Goal: Information Seeking & Learning: Learn about a topic

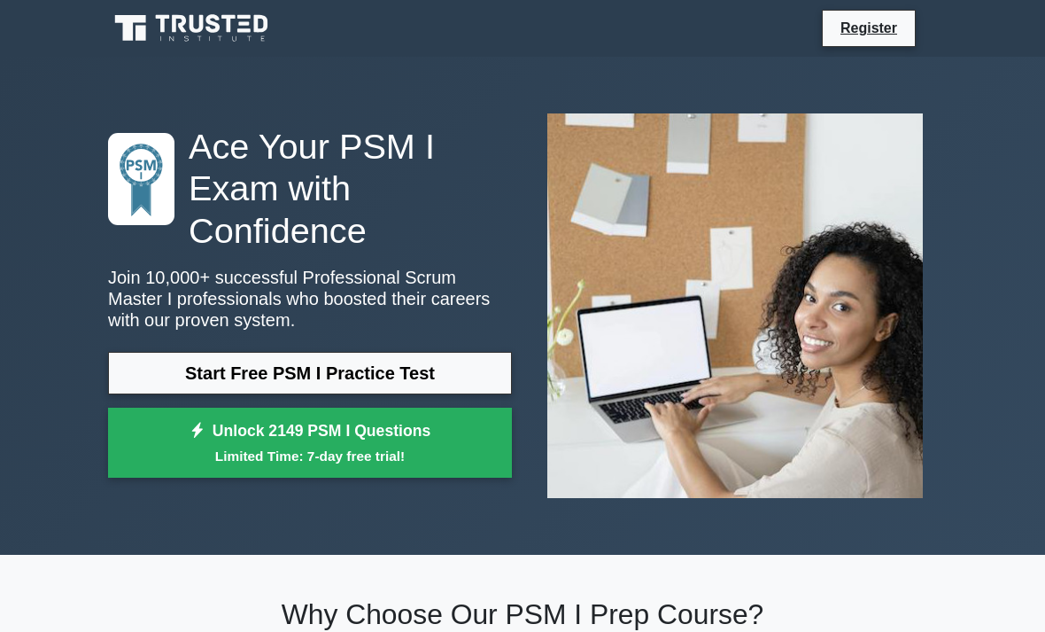
click at [470, 367] on link "Start Free PSM I Practice Test" at bounding box center [310, 373] width 404 height 43
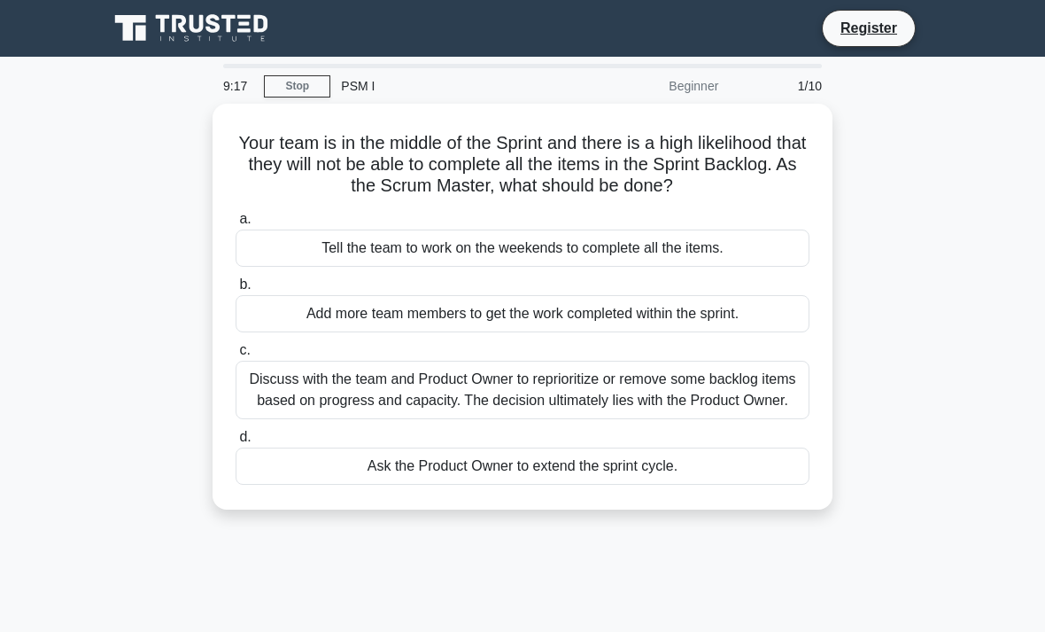
click at [761, 265] on div "Tell the team to work on the weekends to complete all the items." at bounding box center [523, 247] width 574 height 37
click at [236, 225] on input "a. Tell the team to work on the weekends to complete all the items." at bounding box center [236, 219] width 0 height 12
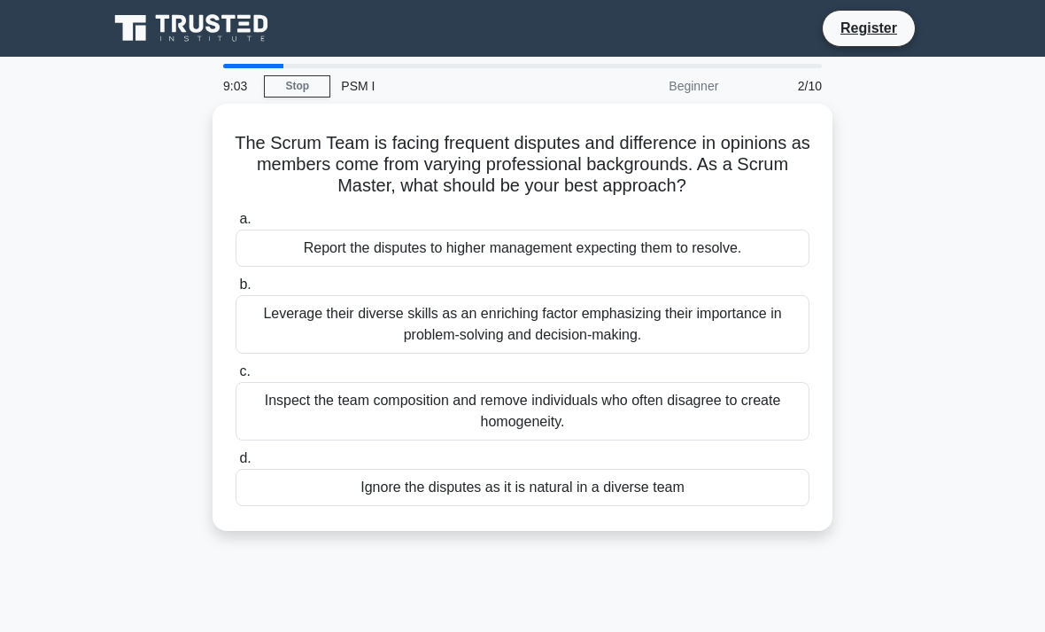
click at [724, 422] on div "Inspect the team composition and remove individuals who often disagree to creat…" at bounding box center [523, 411] width 574 height 58
click at [236, 377] on input "c. Inspect the team composition and remove individuals who often disagree to cr…" at bounding box center [236, 372] width 0 height 12
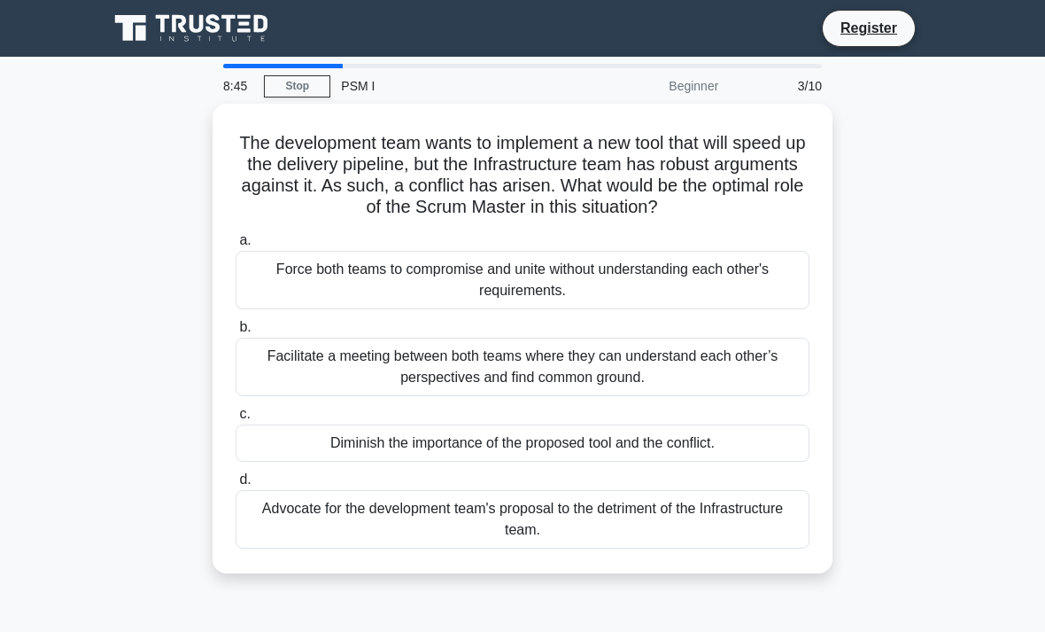
click at [711, 309] on div "Force both teams to compromise and unite without understanding each other's req…" at bounding box center [523, 280] width 574 height 58
click at [236, 246] on input "a. Force both teams to compromise and unite without understanding each other's …" at bounding box center [236, 241] width 0 height 12
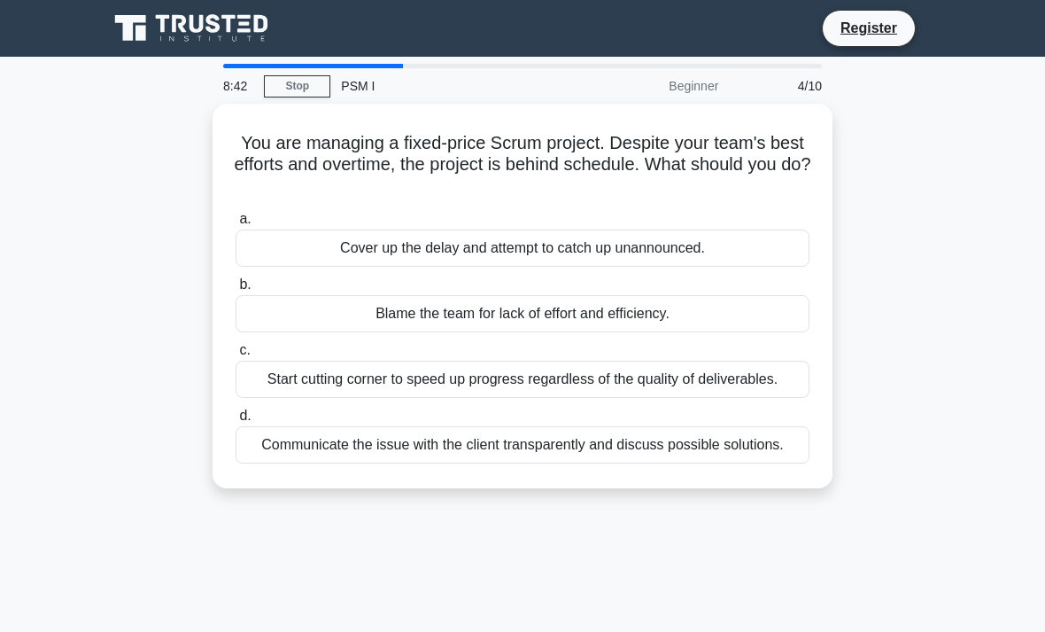
click at [740, 261] on div "Cover up the delay and attempt to catch up unannounced." at bounding box center [523, 247] width 574 height 37
click at [236, 225] on input "a. Cover up the delay and attempt to catch up unannounced." at bounding box center [236, 219] width 0 height 12
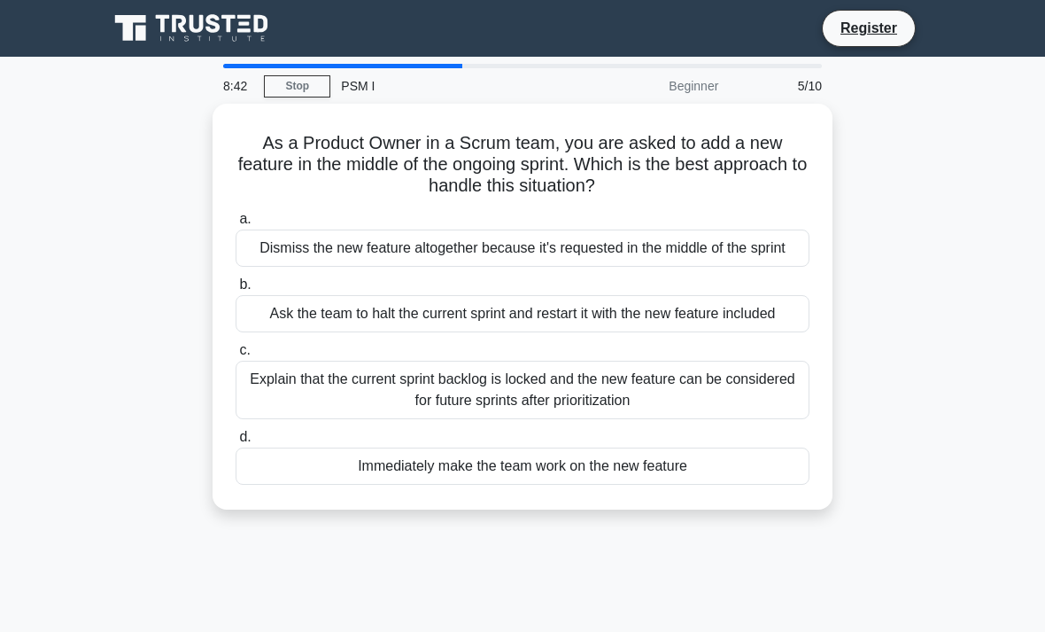
click at [741, 265] on div "Dismiss the new feature altogether because it's requested in the middle of the …" at bounding box center [523, 247] width 574 height 37
click at [236, 225] on input "a. Dismiss the new feature altogether because it's requested in the middle of t…" at bounding box center [236, 219] width 0 height 12
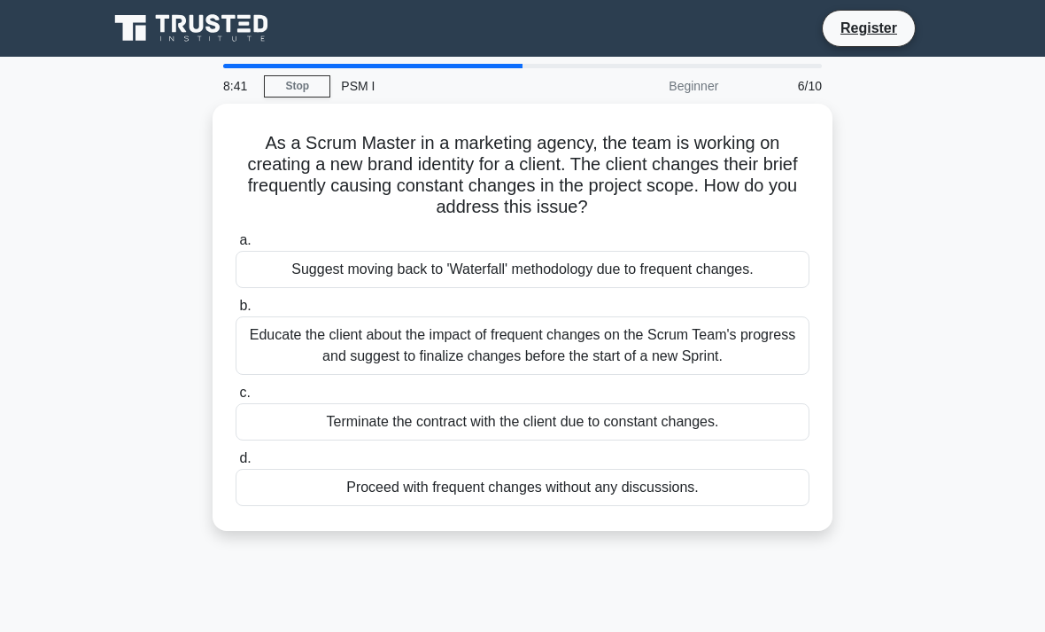
click at [740, 263] on div "Suggest moving back to 'Waterfall' methodology due to frequent changes." at bounding box center [523, 269] width 574 height 37
click at [236, 246] on input "a. Suggest moving back to 'Waterfall' methodology due to frequent changes." at bounding box center [236, 241] width 0 height 12
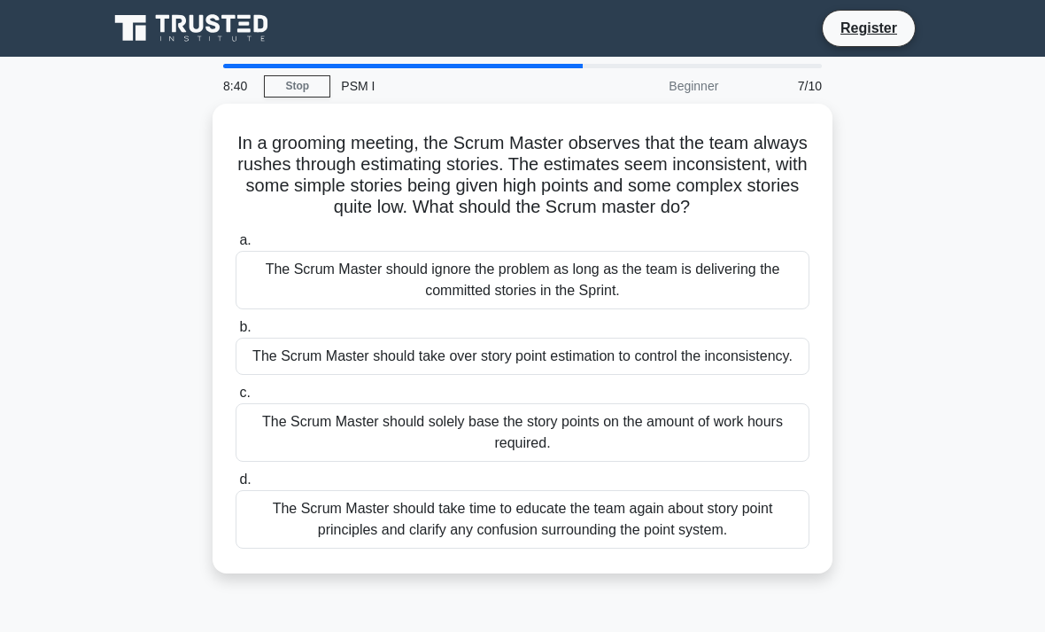
click at [728, 285] on div "The Scrum Master should ignore the problem as long as the team is delivering th…" at bounding box center [523, 280] width 574 height 58
click at [236, 246] on input "a. The Scrum Master should ignore the problem as long as the team is delivering…" at bounding box center [236, 241] width 0 height 12
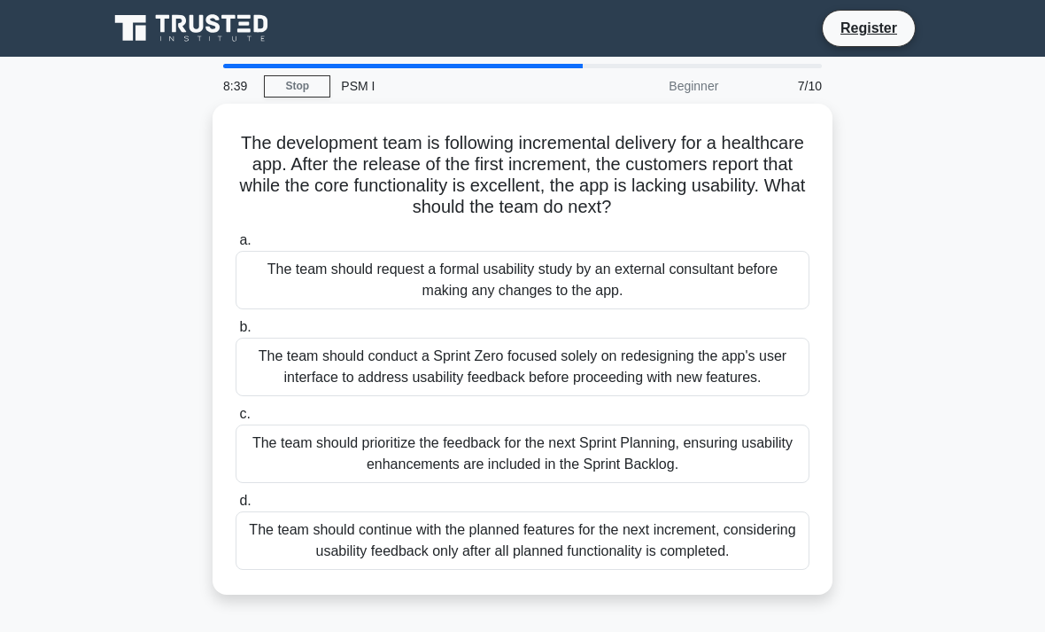
click at [733, 291] on div "The team should request a formal usability study by an external consultant befo…" at bounding box center [523, 280] width 574 height 58
click at [236, 246] on input "a. The team should request a formal usability study by an external consultant b…" at bounding box center [236, 241] width 0 height 12
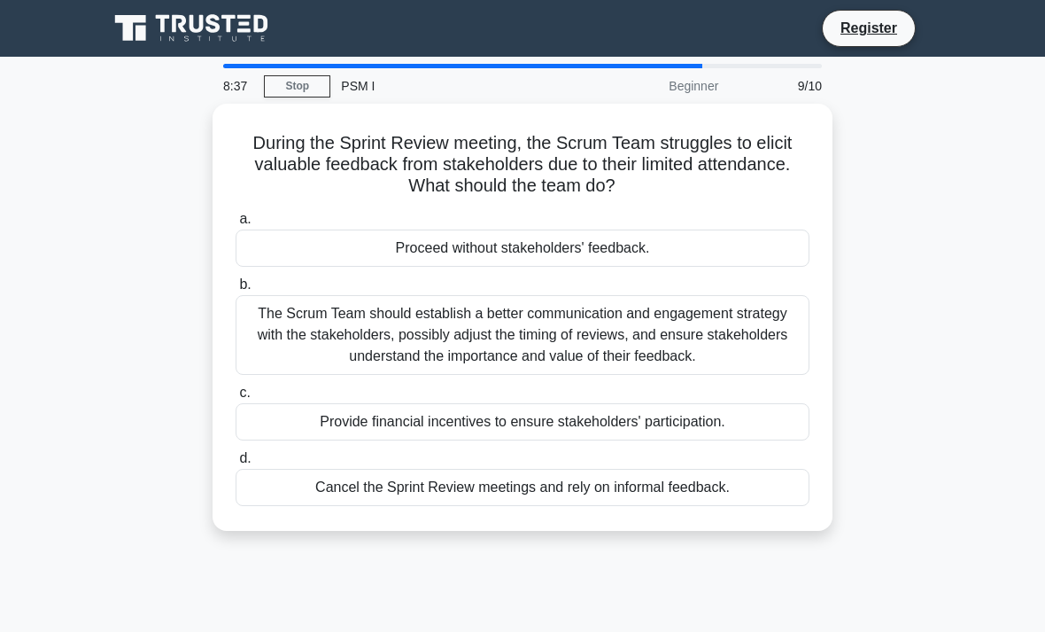
click at [674, 413] on div "Provide financial incentives to ensure stakeholders' participation." at bounding box center [523, 421] width 574 height 37
click at [236, 399] on input "c. Provide financial incentives to ensure stakeholders' participation." at bounding box center [236, 393] width 0 height 12
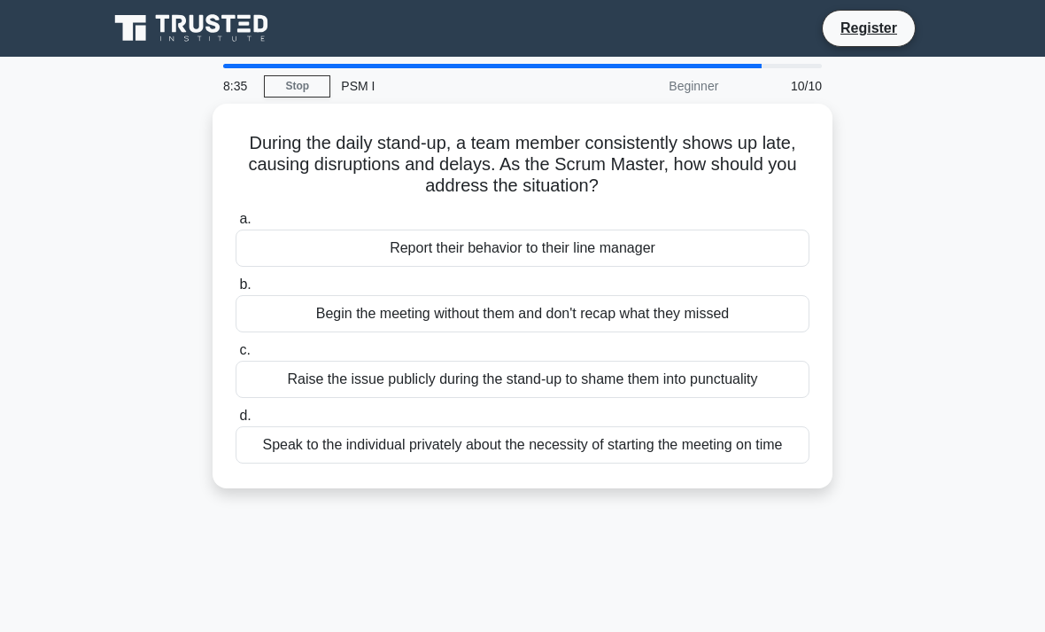
click at [670, 380] on div "Raise the issue publicly during the stand-up to shame them into punctuality" at bounding box center [523, 378] width 574 height 37
click at [236, 356] on input "c. Raise the issue publicly during the stand-up to shame them into punctuality" at bounding box center [236, 351] width 0 height 12
